Goal: Task Accomplishment & Management: Manage account settings

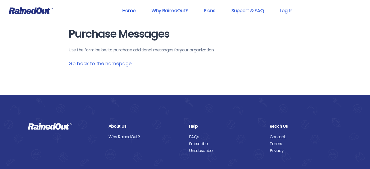
click at [132, 9] on link "Home" at bounding box center [128, 10] width 27 height 12
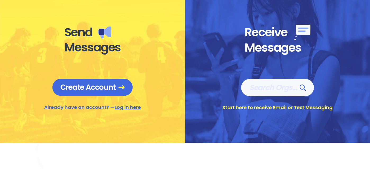
scroll to position [217, 0]
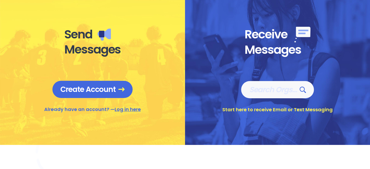
click at [134, 109] on link "Log in here" at bounding box center [128, 109] width 26 height 7
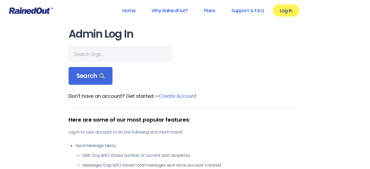
drag, startPoint x: 134, startPoint y: 109, endPoint x: 259, endPoint y: 63, distance: 132.9
click at [259, 63] on form "Search" at bounding box center [185, 66] width 233 height 38
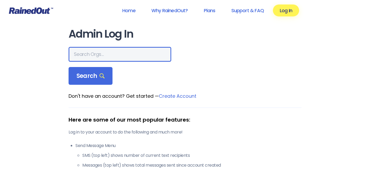
click at [90, 56] on input "text" at bounding box center [120, 54] width 103 height 15
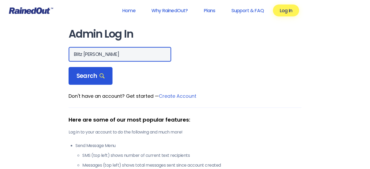
type input "Blitz [PERSON_NAME]"
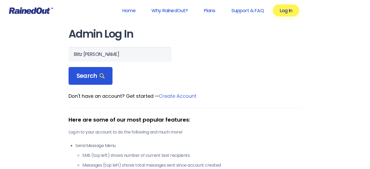
click at [94, 76] on span "Search" at bounding box center [90, 75] width 28 height 7
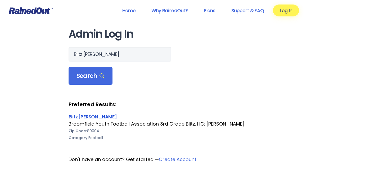
click at [89, 117] on link "Blitz [PERSON_NAME]" at bounding box center [93, 116] width 48 height 7
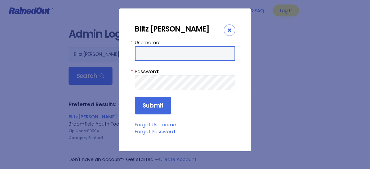
click at [157, 56] on input "Username:" at bounding box center [185, 53] width 101 height 15
type input "mahonz"
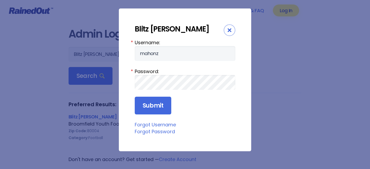
click at [156, 133] on link "Forgot Password" at bounding box center [155, 131] width 40 height 7
